Goal: Book appointment/travel/reservation

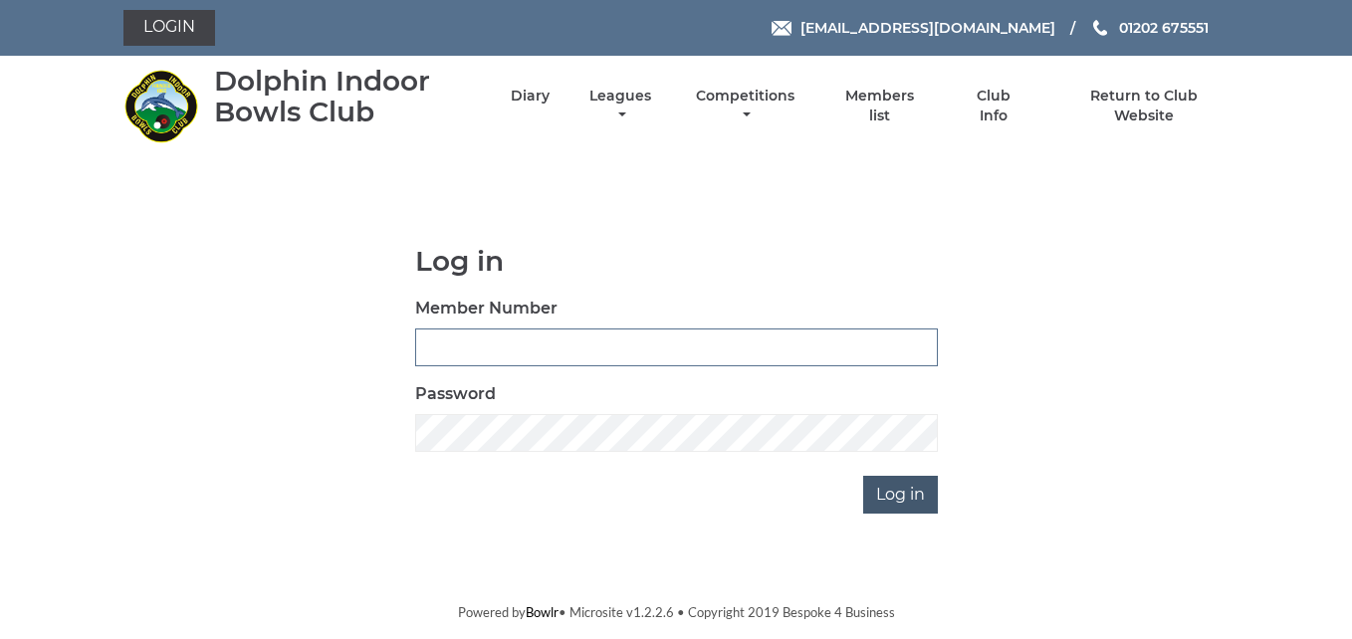
type input "3783"
click at [926, 493] on input "Log in" at bounding box center [900, 495] width 75 height 38
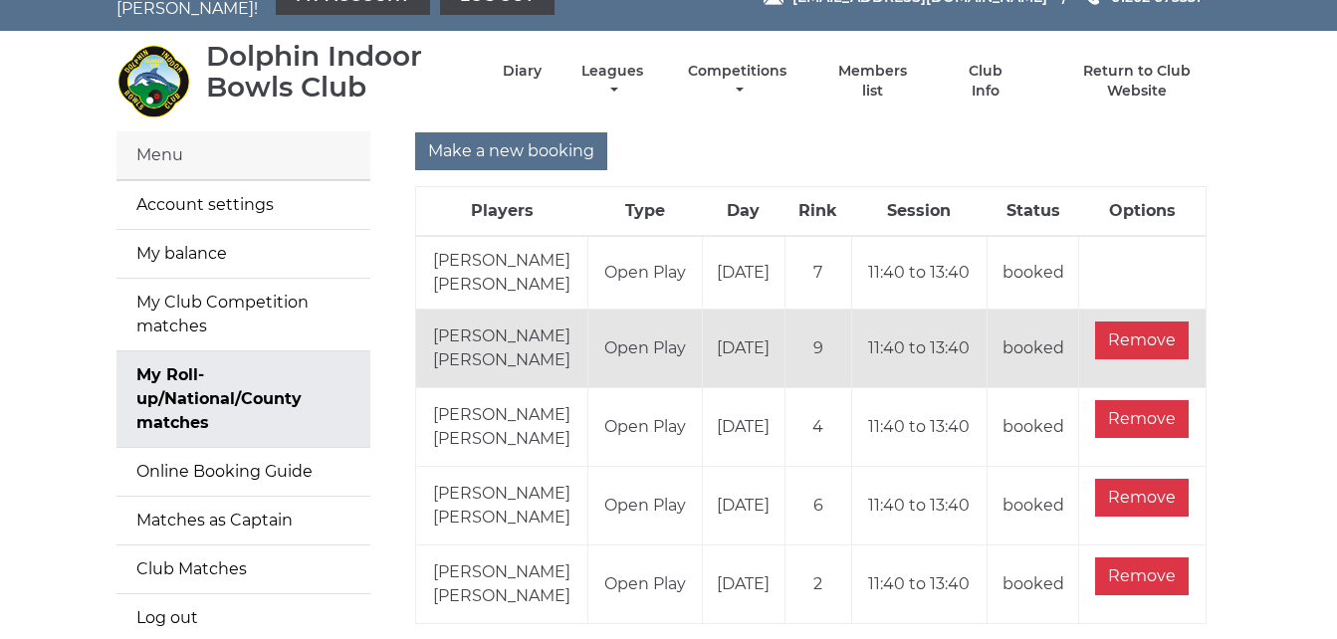
scroll to position [40, 0]
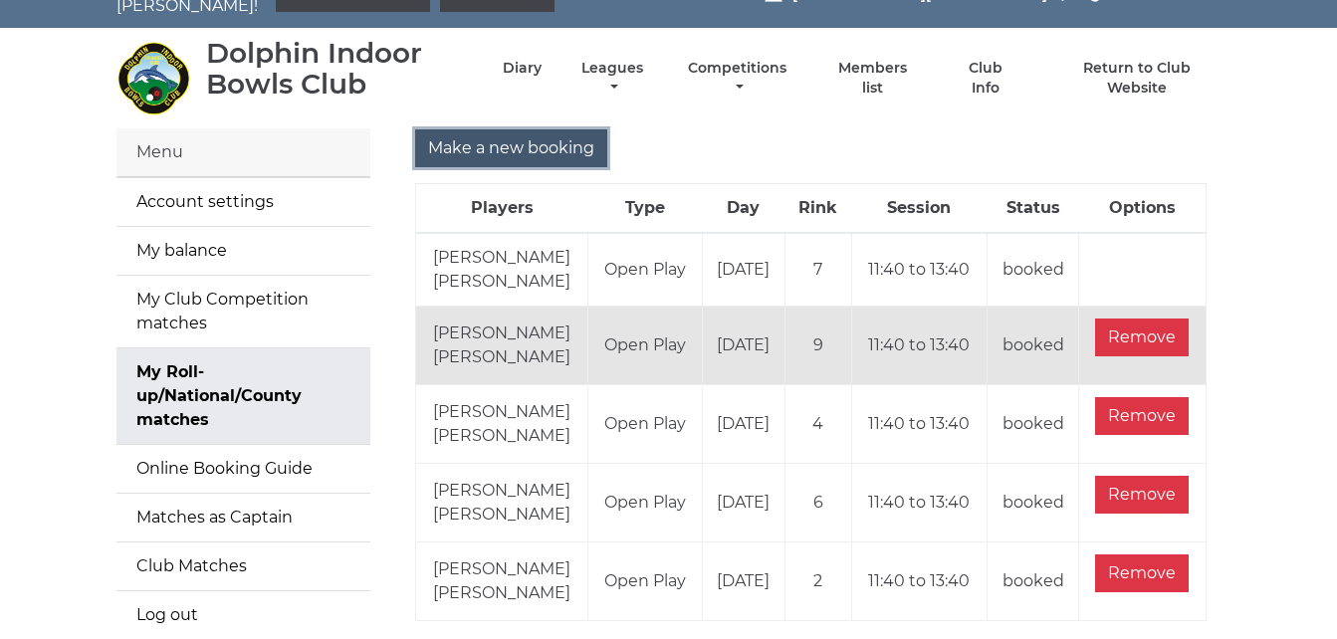
click at [514, 133] on input "Make a new booking" at bounding box center [511, 148] width 192 height 38
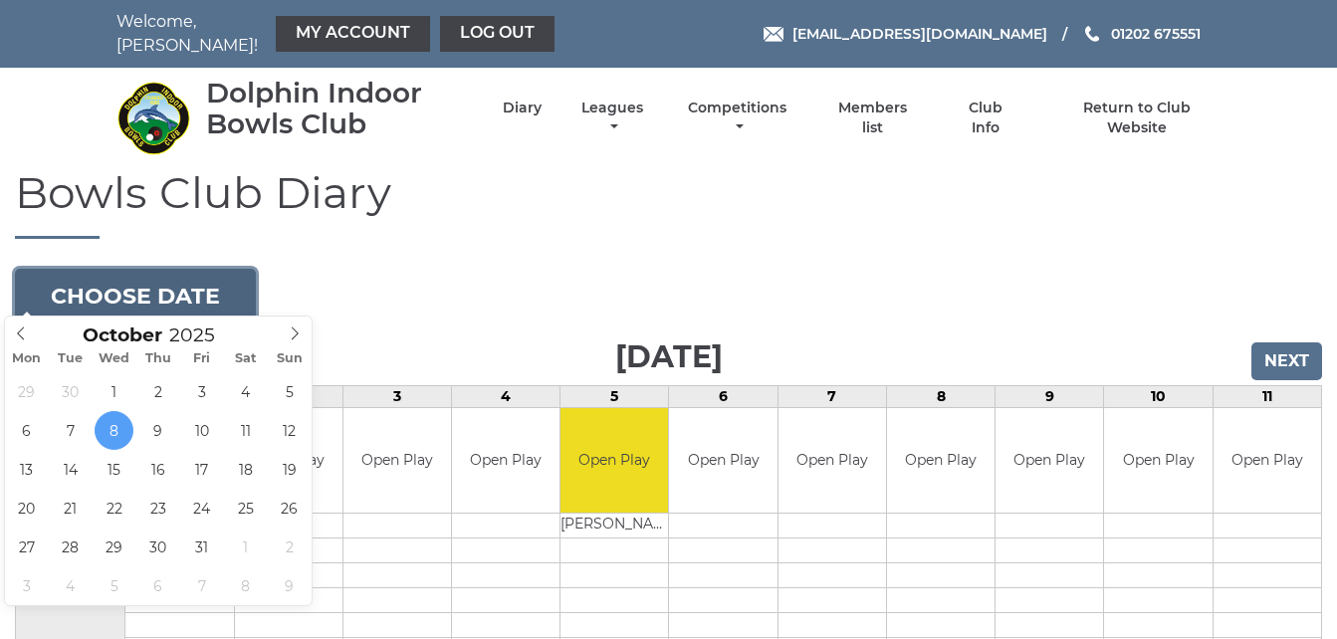
click at [218, 289] on button "Choose date" at bounding box center [135, 296] width 241 height 54
type input "2025-10-22"
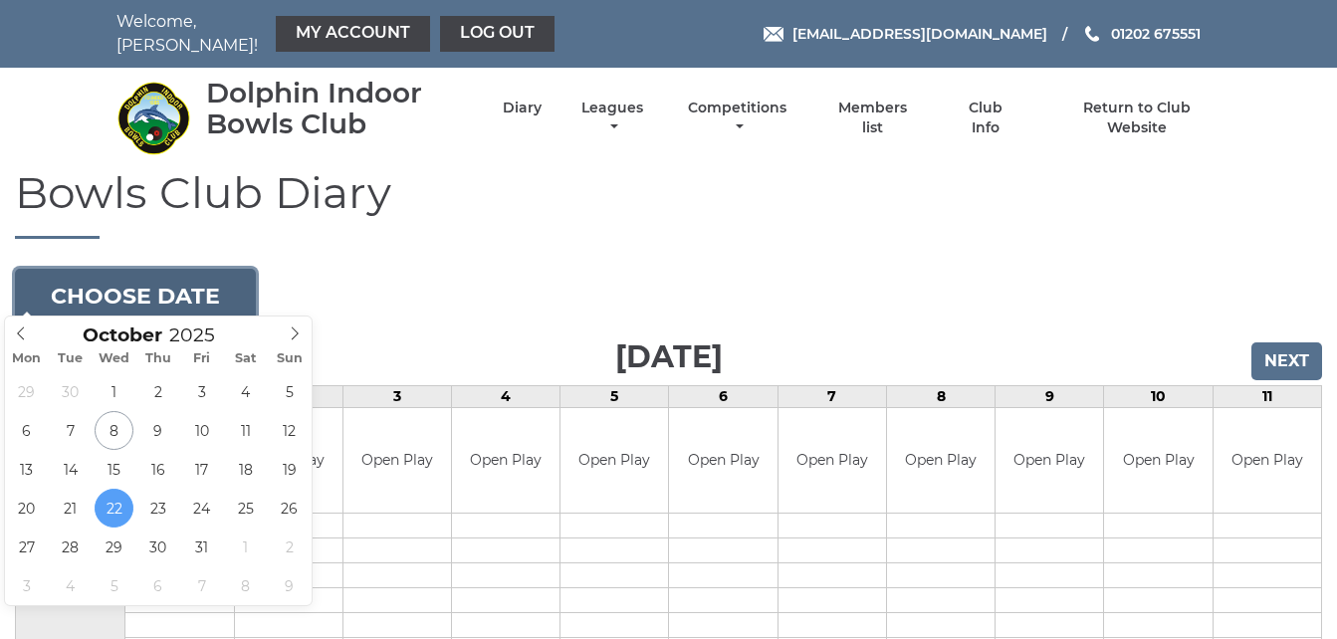
click at [216, 289] on button "Choose date" at bounding box center [135, 296] width 241 height 54
type input "2025-10-08"
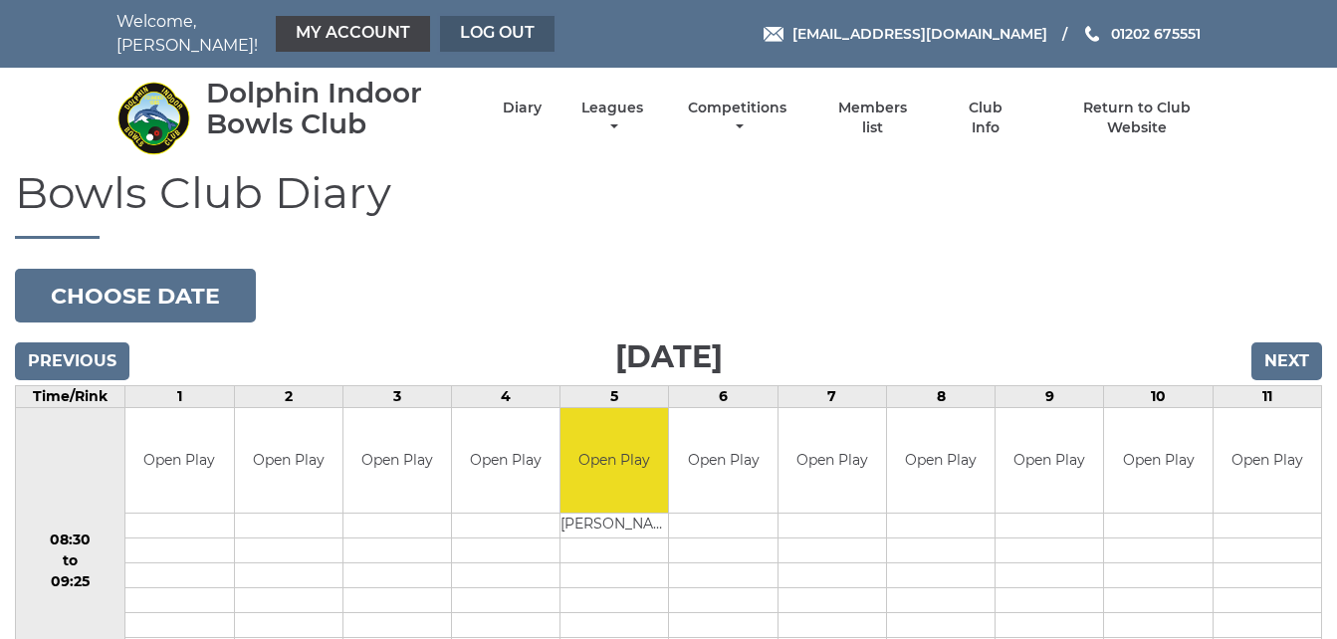
click at [476, 17] on link "Log out" at bounding box center [497, 34] width 115 height 36
